Goal: Task Accomplishment & Management: Complete application form

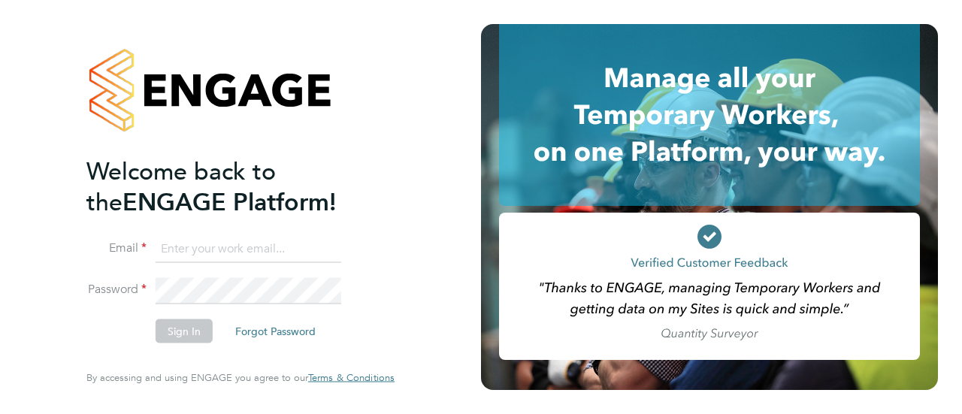
type input "[PERSON_NAME][EMAIL_ADDRESS][PERSON_NAME][DOMAIN_NAME]"
click at [183, 323] on button "Sign In" at bounding box center [184, 331] width 57 height 24
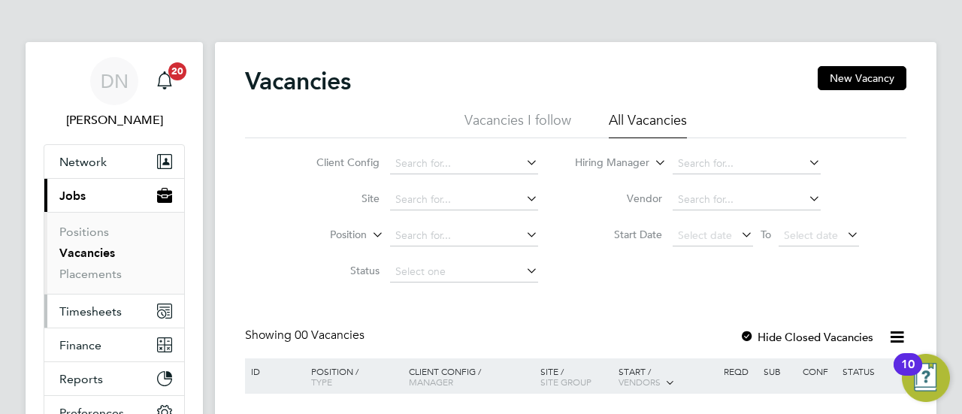
click at [90, 311] on span "Timesheets" at bounding box center [90, 311] width 62 height 14
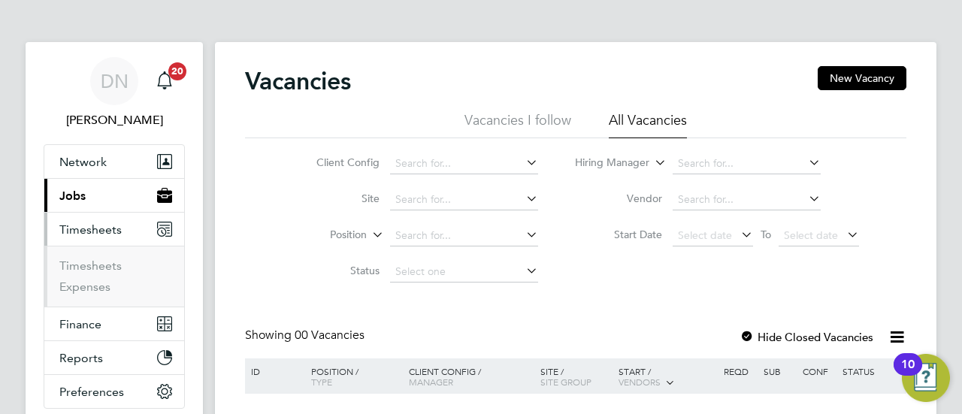
click at [104, 233] on span "Timesheets" at bounding box center [90, 229] width 62 height 14
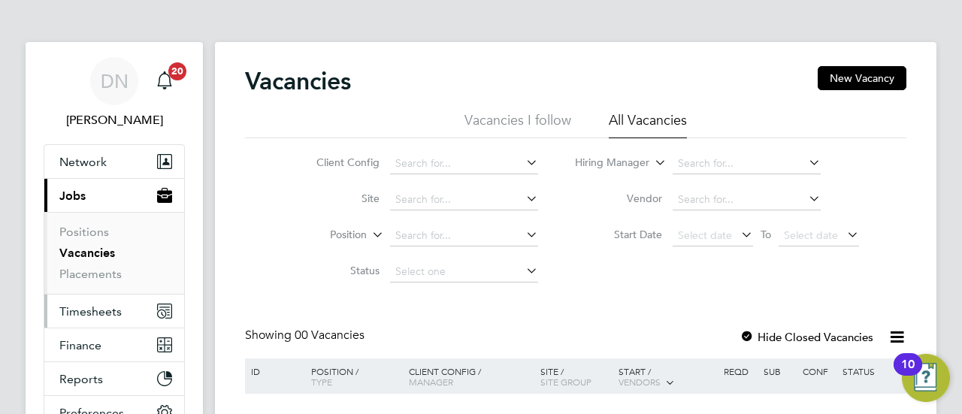
click at [86, 304] on span "Timesheets" at bounding box center [90, 311] width 62 height 14
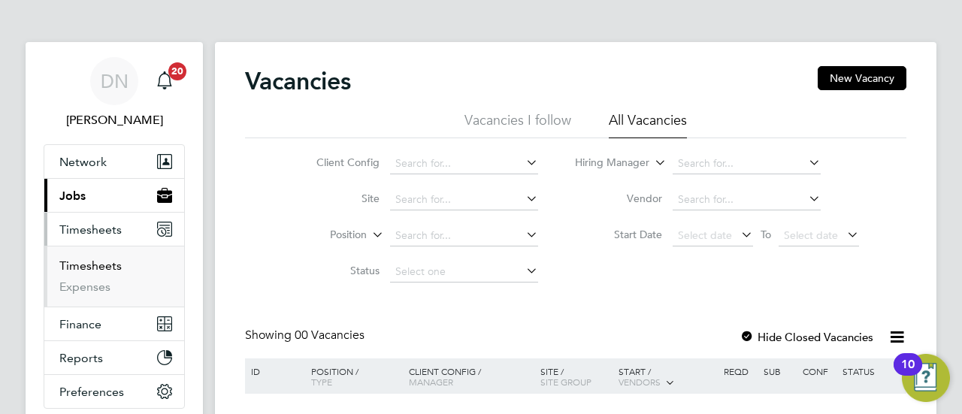
click at [107, 264] on link "Timesheets" at bounding box center [90, 266] width 62 height 14
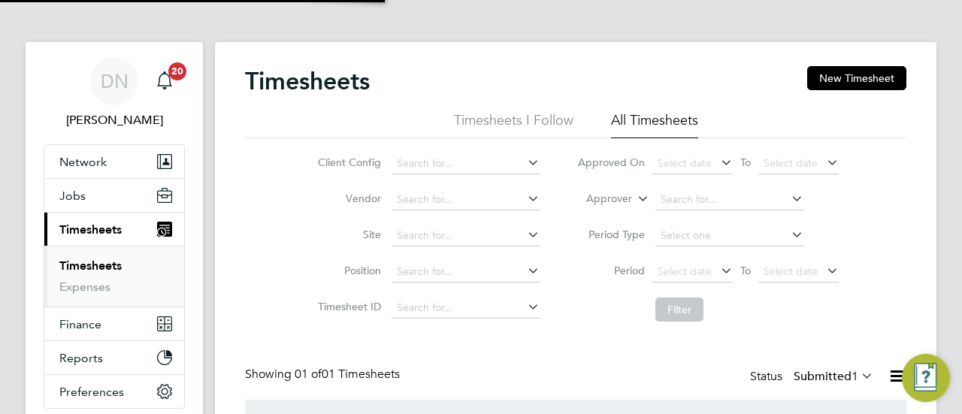
scroll to position [38, 130]
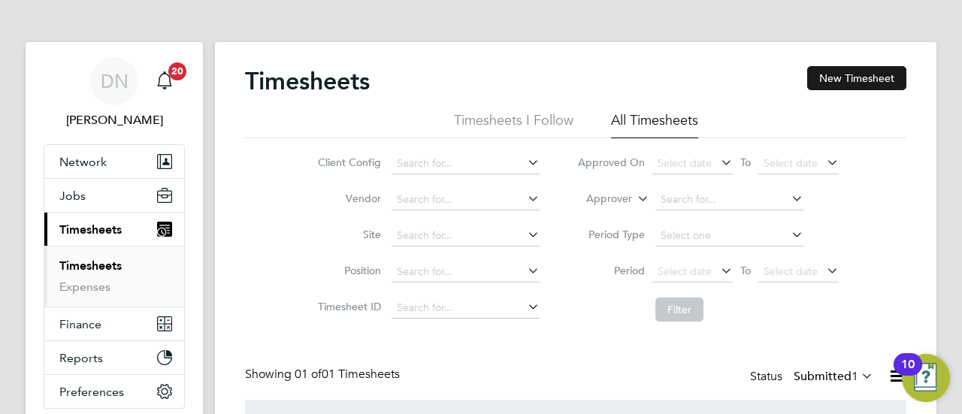
click at [848, 71] on button "New Timesheet" at bounding box center [856, 78] width 99 height 24
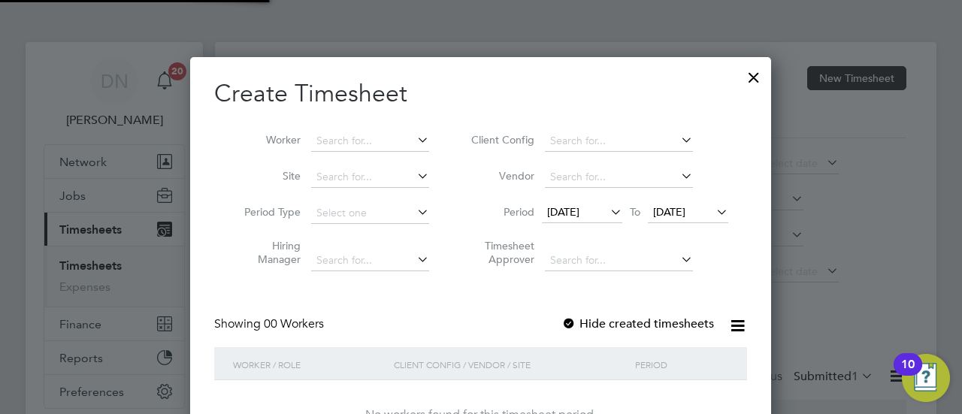
scroll to position [423, 582]
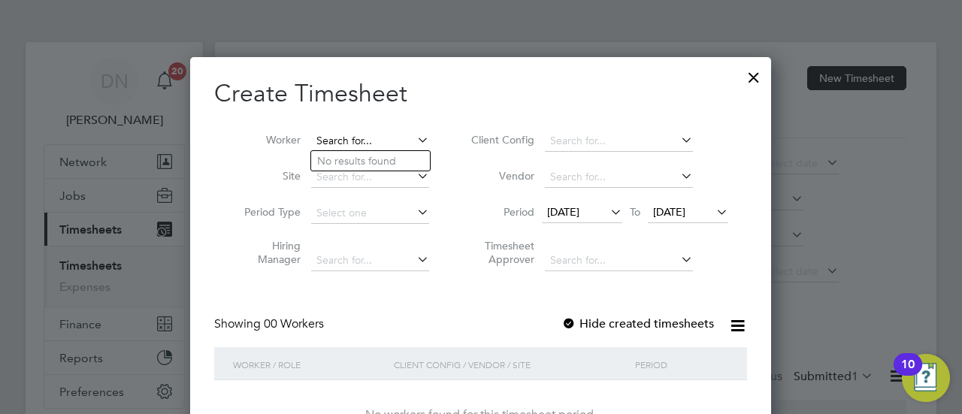
click at [377, 143] on input at bounding box center [370, 141] width 118 height 21
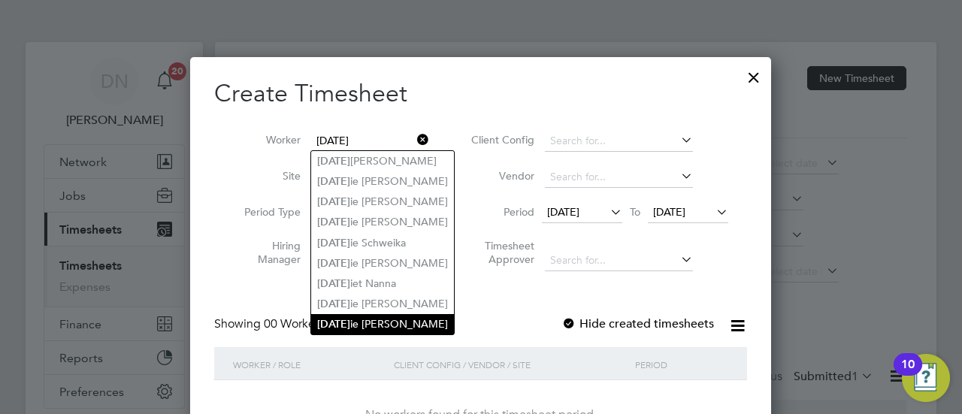
click at [400, 319] on li "Jul ie Atkinson" at bounding box center [382, 324] width 143 height 20
type input "Julie Atkinson"
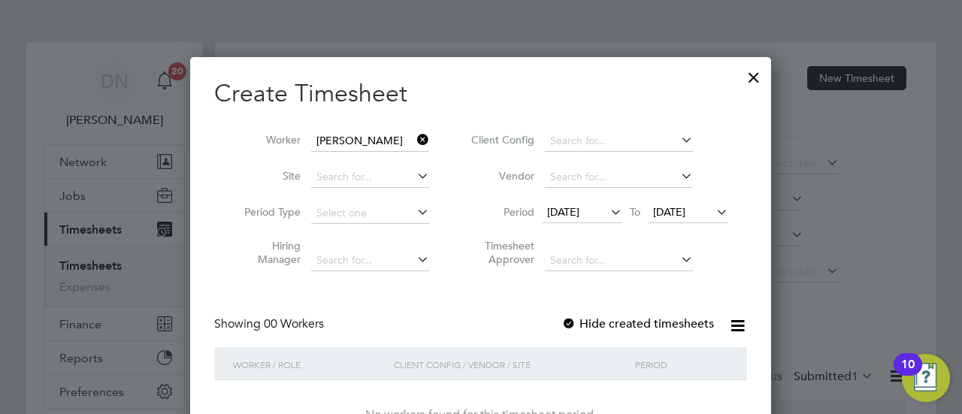
click at [573, 319] on div at bounding box center [568, 324] width 15 height 15
click at [601, 204] on span "20 Aug 2025" at bounding box center [582, 213] width 80 height 20
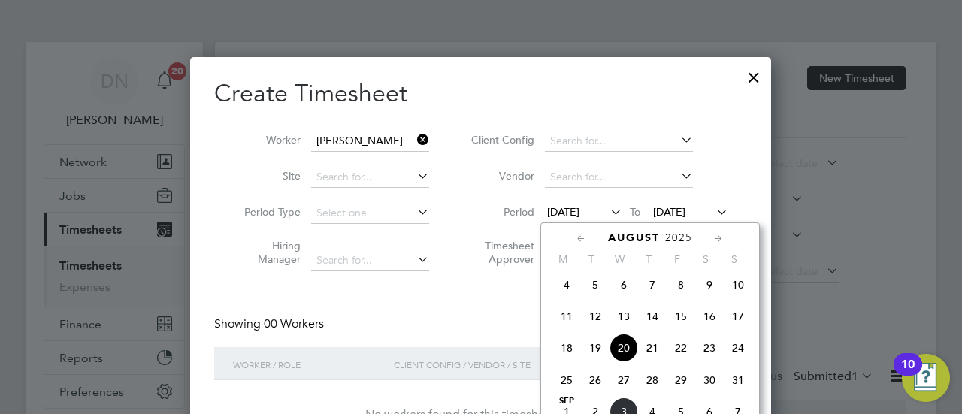
scroll to position [623, 0]
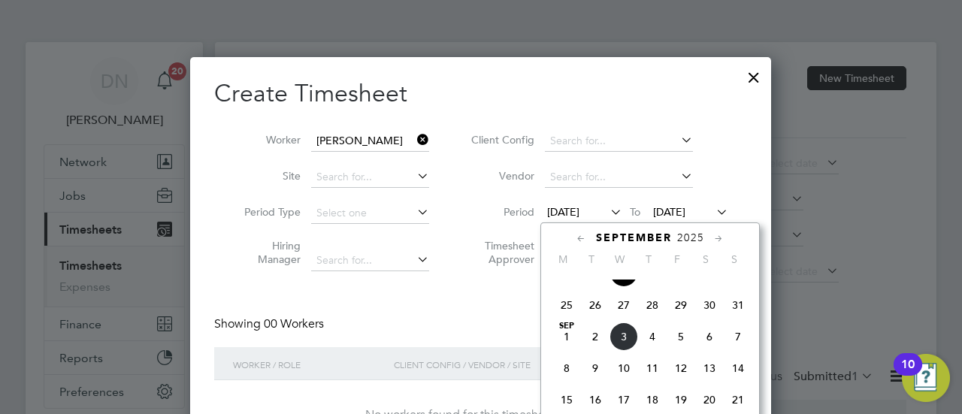
click at [563, 344] on span "Sep 1" at bounding box center [566, 336] width 29 height 29
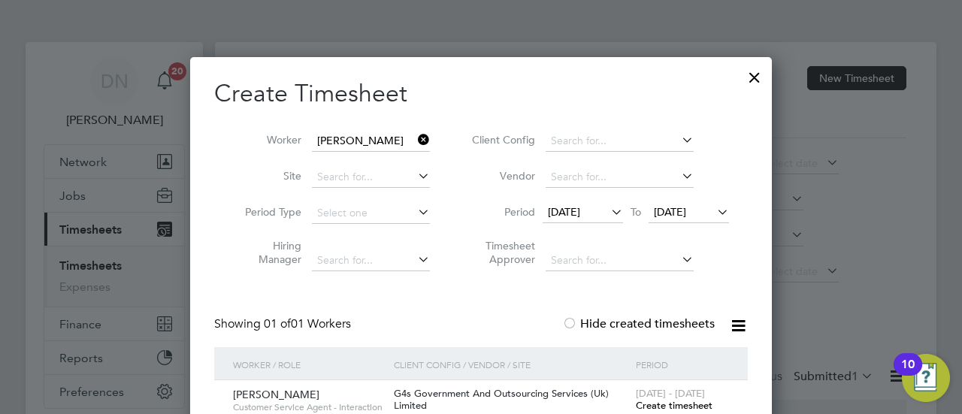
scroll to position [75, 0]
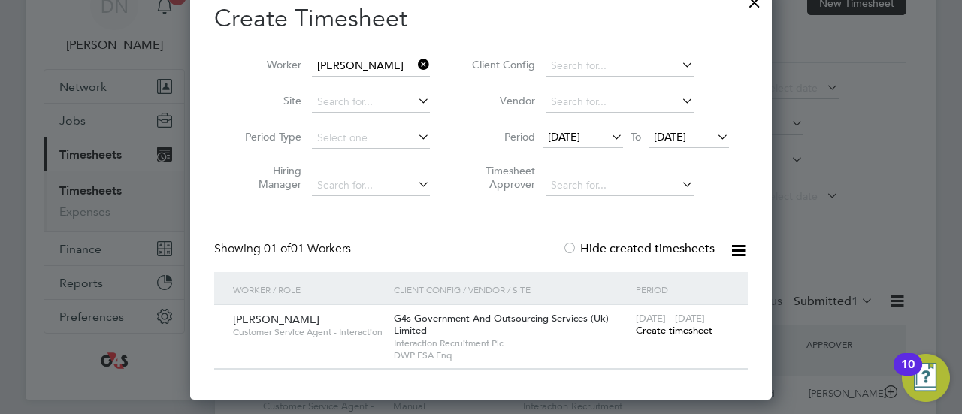
click at [669, 331] on span "Create timesheet" at bounding box center [674, 330] width 77 height 13
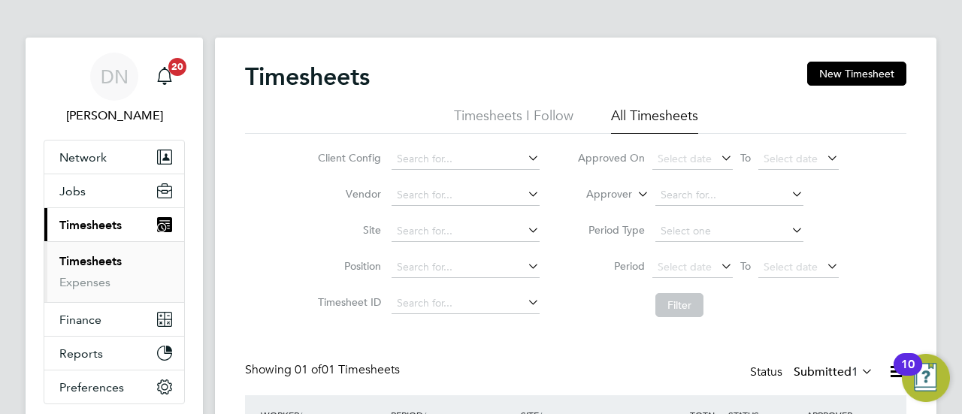
scroll to position [0, 0]
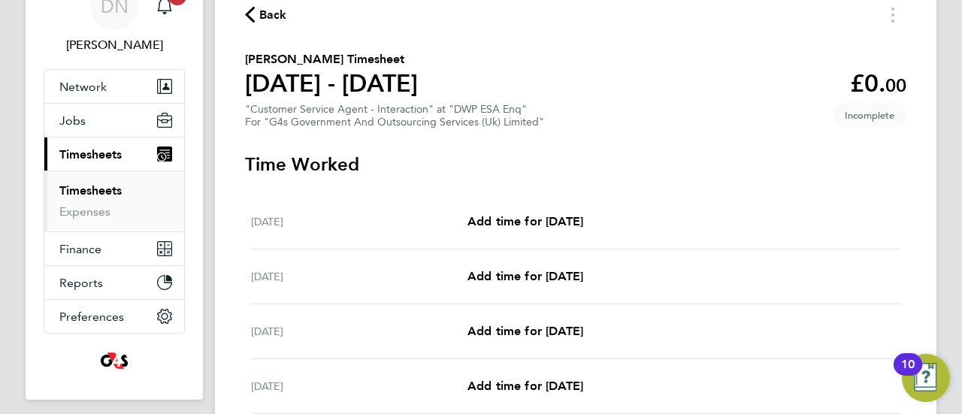
scroll to position [150, 0]
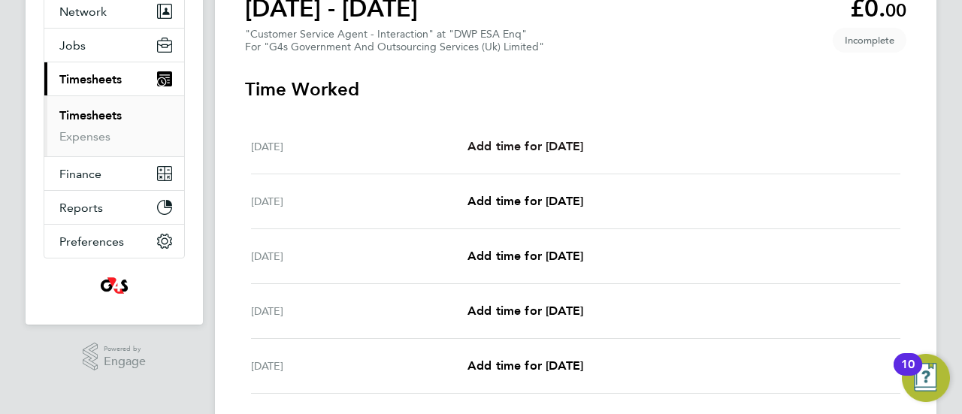
click at [522, 153] on span "Add time for Mon 01 Sep" at bounding box center [525, 146] width 116 height 14
select select "30"
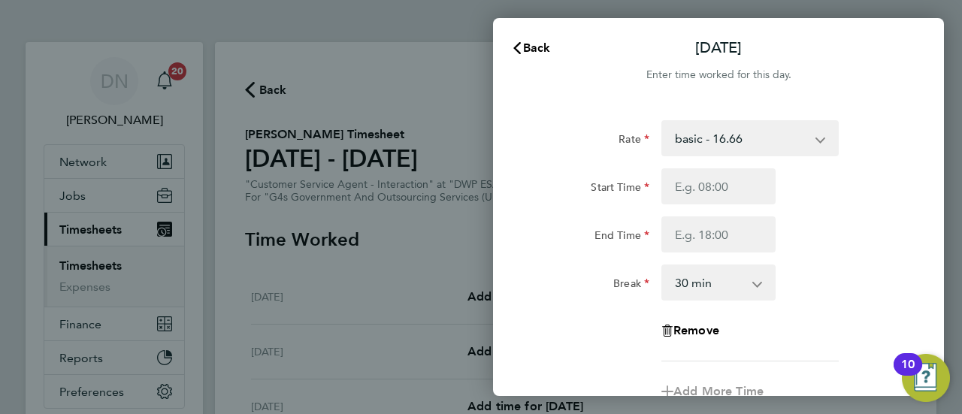
click at [719, 146] on select "basic - 16.66 System Issue Not Paid x1.5 - 24.73 System Issue Paid - 16.66 Bank…" at bounding box center [741, 138] width 156 height 33
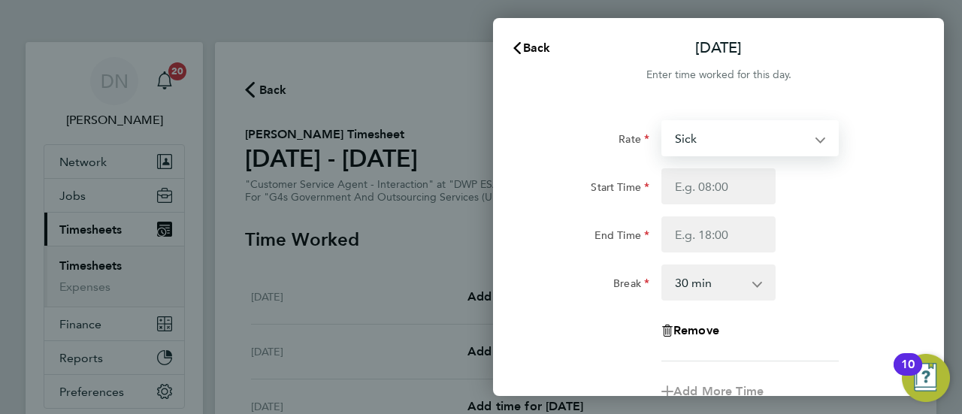
select select "30"
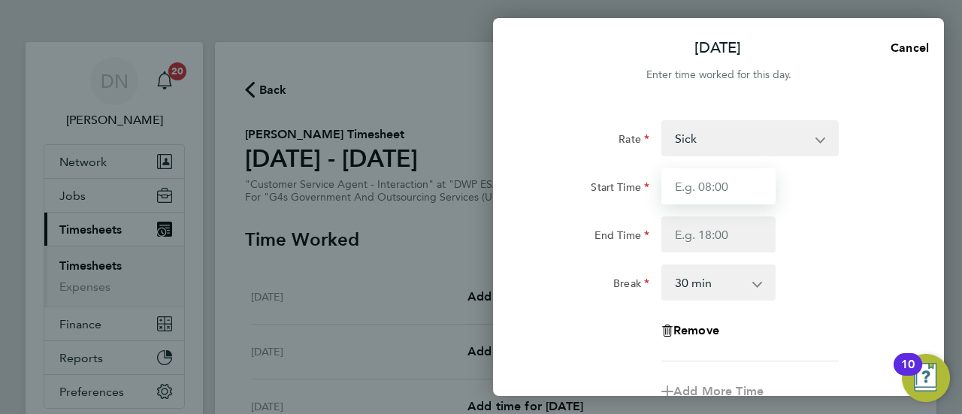
click at [704, 191] on input "Start Time" at bounding box center [718, 186] width 114 height 36
type input "07:45"
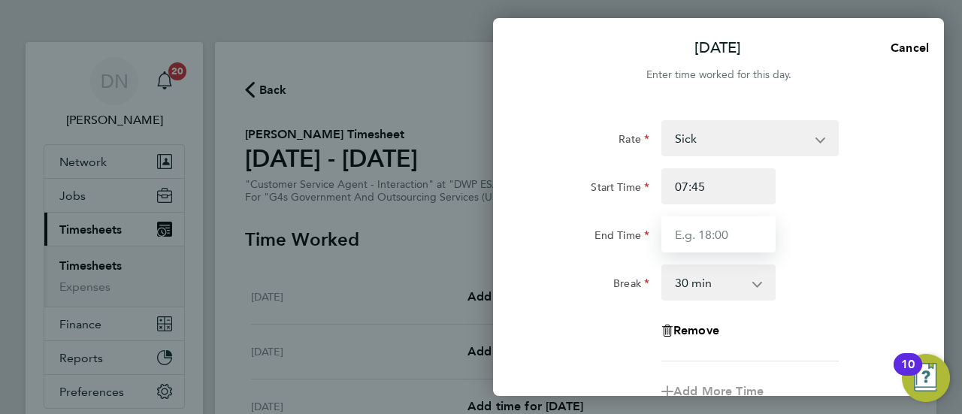
click at [720, 236] on input "End Time" at bounding box center [718, 234] width 114 height 36
type input "16:30"
click at [807, 222] on div "End Time 16:30" at bounding box center [718, 234] width 379 height 36
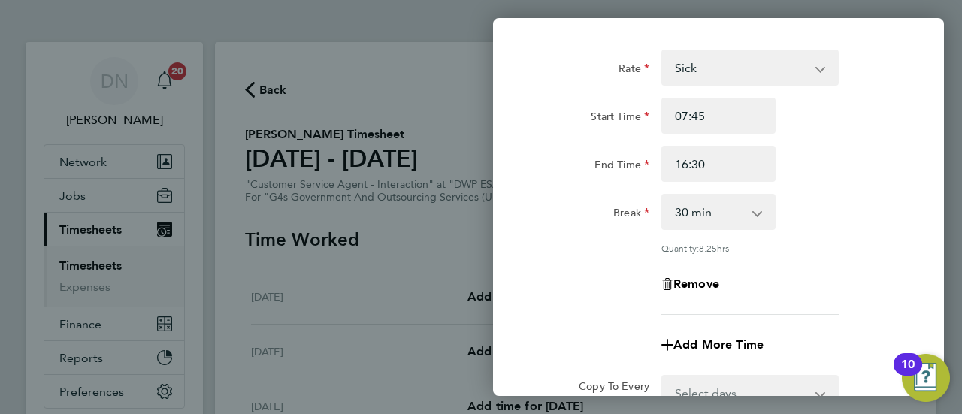
scroll to position [150, 0]
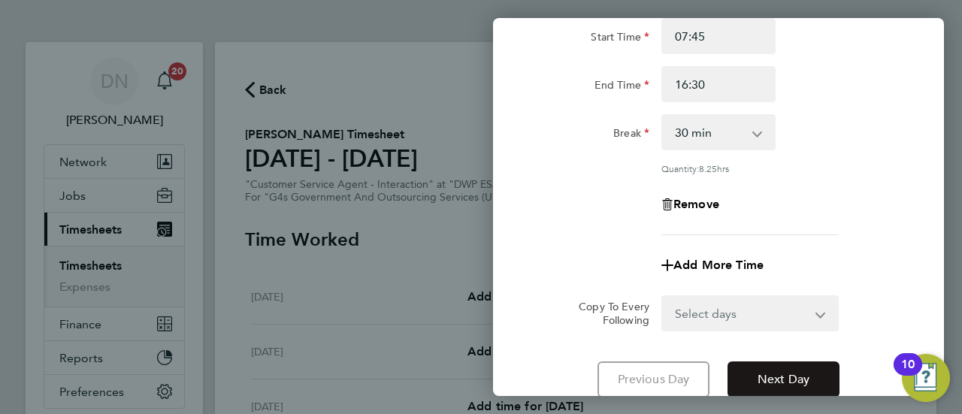
click at [773, 372] on span "Next Day" at bounding box center [784, 379] width 52 height 15
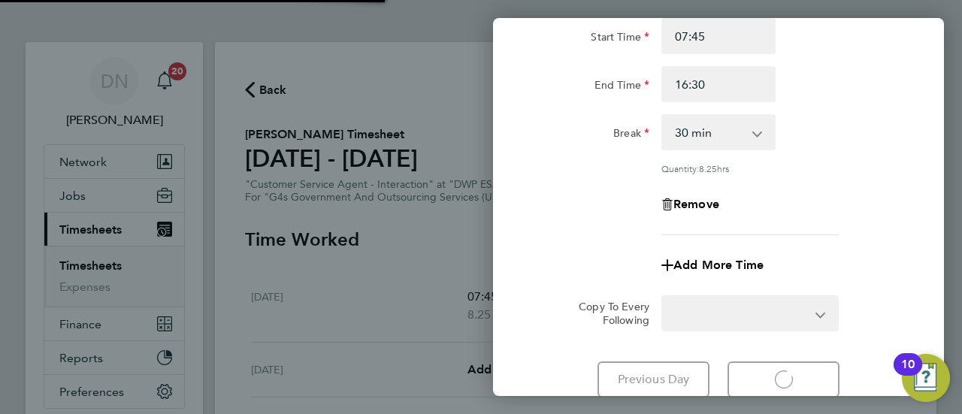
select select "30"
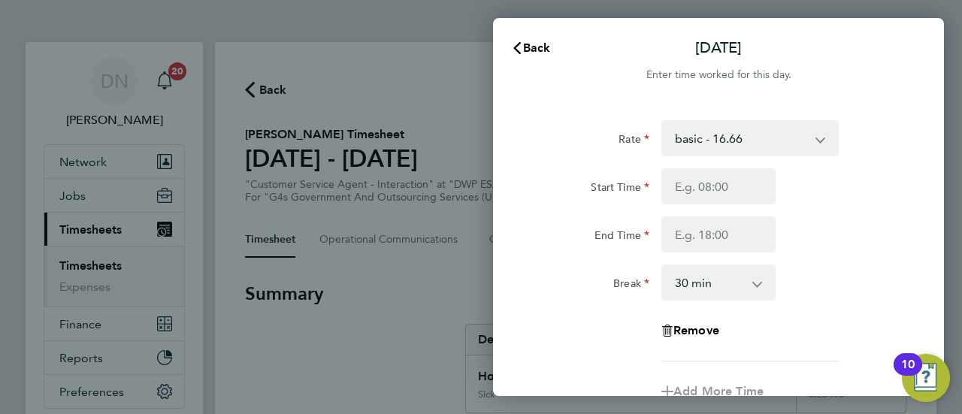
drag, startPoint x: 749, startPoint y: 130, endPoint x: 757, endPoint y: 139, distance: 12.2
click at [749, 130] on select "basic - 16.66 System Issue Not Paid x1.5 - 24.73 System Issue Paid - 16.66 Bank…" at bounding box center [741, 138] width 156 height 33
click at [729, 164] on div "Rate basic - 16.66 System Issue Not Paid x1.5 - 24.73 System Issue Paid - 16.66…" at bounding box center [718, 240] width 367 height 241
click at [730, 145] on select "basic - 16.66 System Issue Not Paid x1.5 - 24.73 System Issue Paid - 16.66 Bank…" at bounding box center [741, 138] width 156 height 33
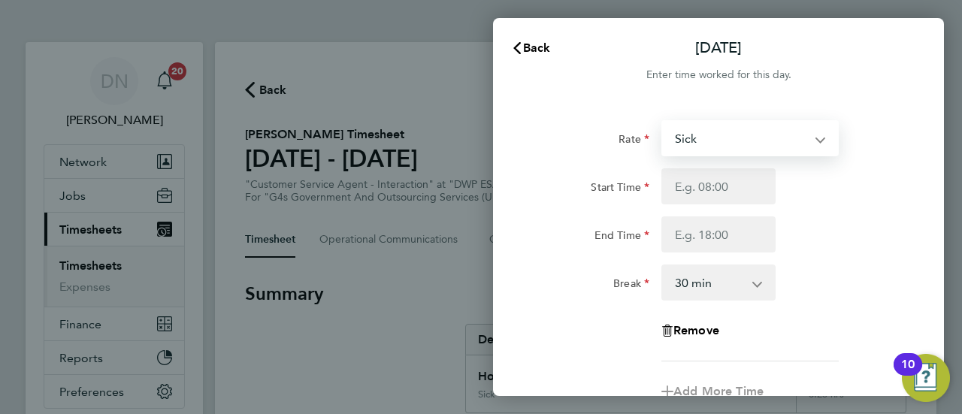
select select "30"
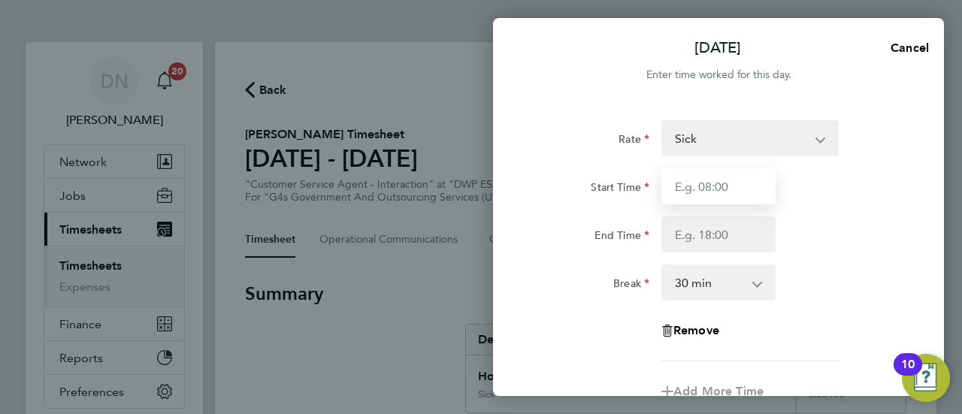
click at [724, 190] on input "Start Time" at bounding box center [718, 186] width 114 height 36
type input "08:45"
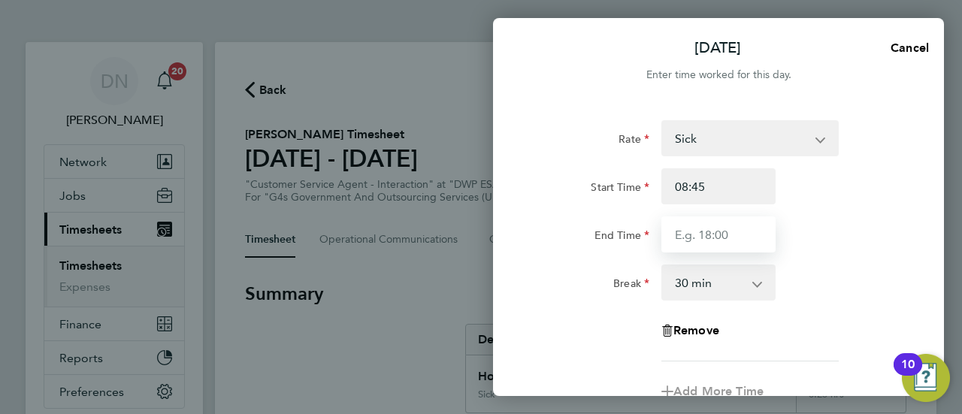
click at [703, 240] on input "End Time" at bounding box center [718, 234] width 114 height 36
type input "16:00"
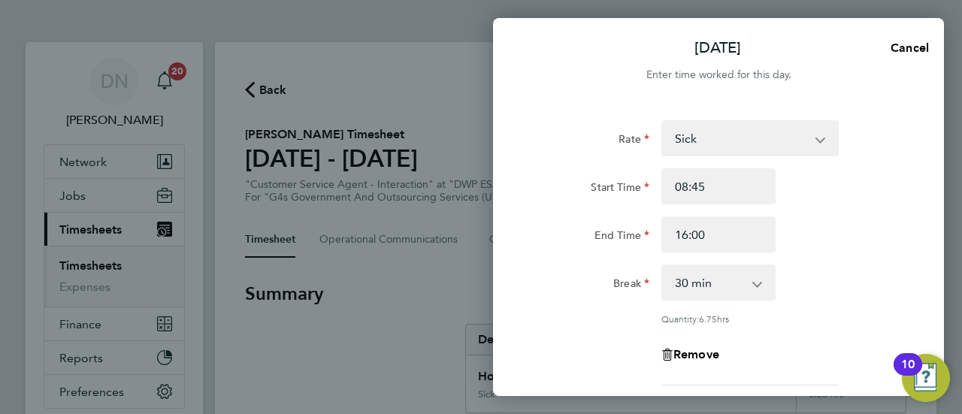
click at [803, 246] on div "End Time 16:00" at bounding box center [718, 234] width 379 height 36
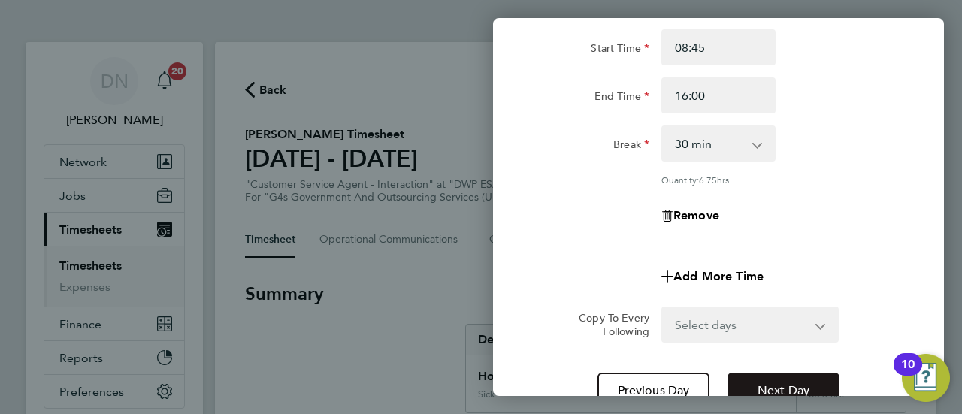
scroll to position [265, 0]
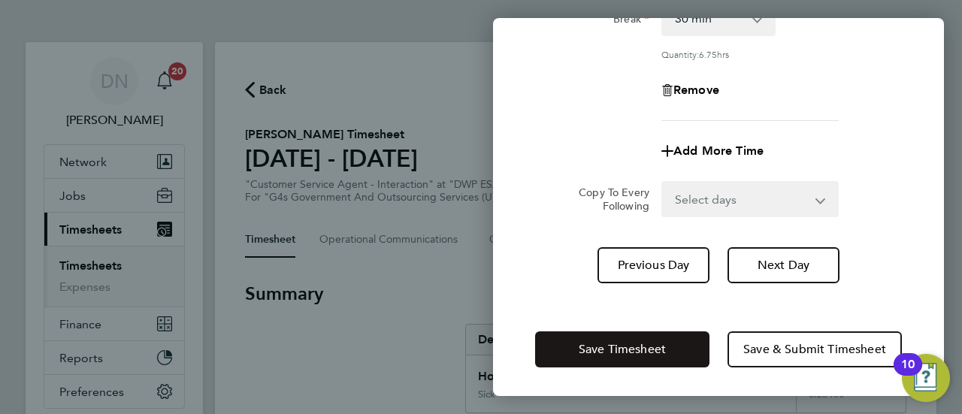
click at [655, 340] on button "Save Timesheet" at bounding box center [622, 349] width 174 height 36
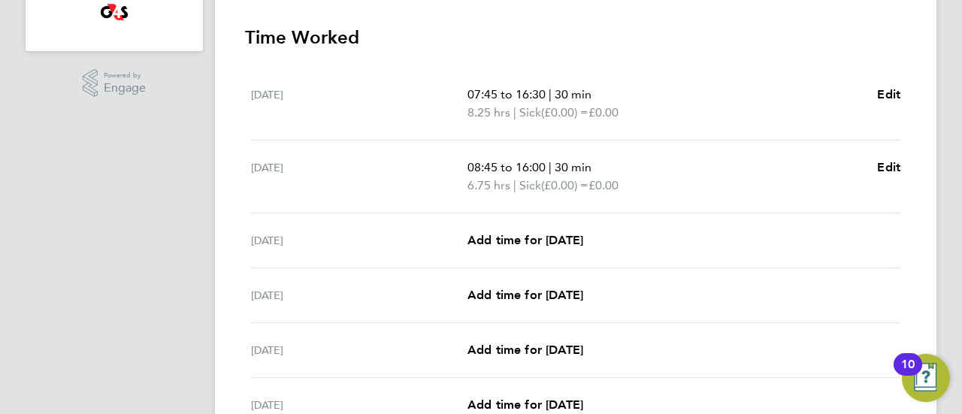
scroll to position [251, 0]
